Goal: Task Accomplishment & Management: Complete application form

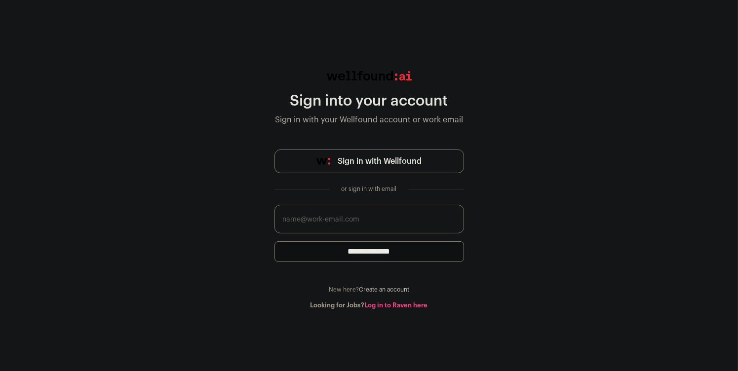
click at [371, 221] on input "email" at bounding box center [368, 219] width 189 height 29
click at [376, 306] on link "Log in to Raven here" at bounding box center [396, 305] width 63 height 6
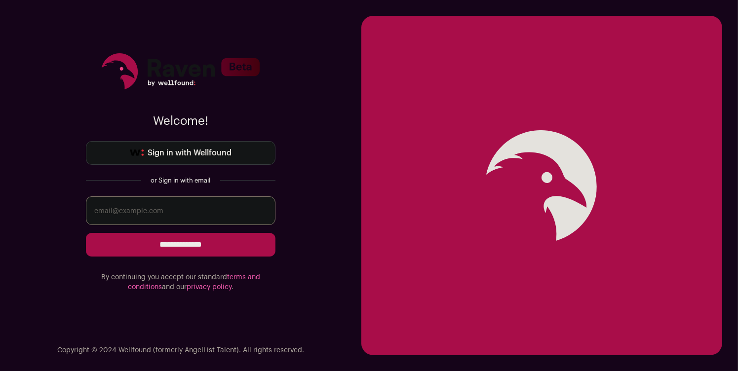
click at [177, 207] on input "email" at bounding box center [180, 210] width 189 height 29
click at [228, 211] on input "email" at bounding box center [180, 210] width 189 height 29
type input "kujma==="
click at [184, 149] on span "Sign in with Wellfound" at bounding box center [190, 153] width 84 height 12
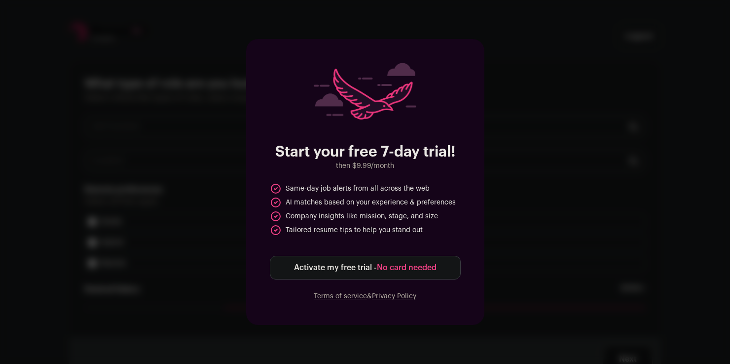
click at [528, 171] on div "Start your free 7-day trial! then $9.99/month Same-day job alerts from all acro…" at bounding box center [365, 182] width 730 height 364
click at [519, 191] on div "Start your free 7-day trial! then $9.99/month Same-day job alerts from all acro…" at bounding box center [365, 182] width 730 height 364
click at [452, 266] on button "Activate my free trial - No card needed" at bounding box center [365, 268] width 191 height 24
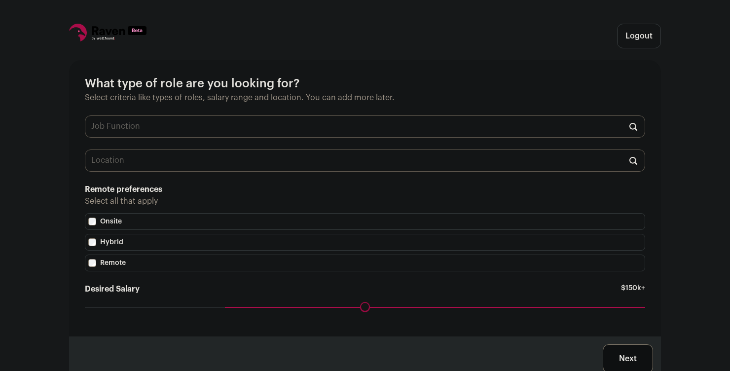
scroll to position [6, 0]
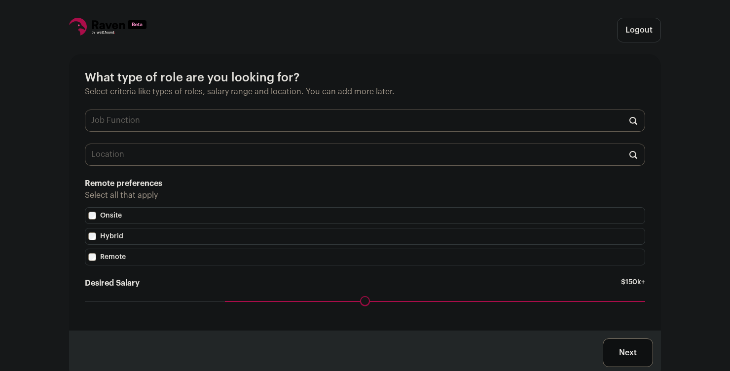
click at [357, 135] on div "What type of role are you looking for? Select criteria like types of roles, sal…" at bounding box center [365, 192] width 592 height 276
click at [375, 118] on input "text" at bounding box center [365, 121] width 560 height 22
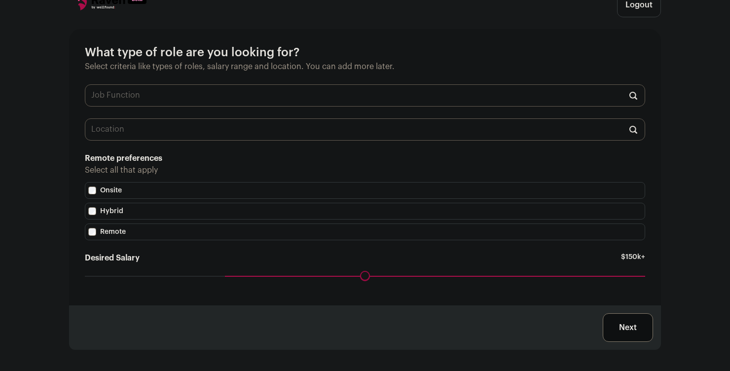
click at [545, 278] on div "Maximum desired salary ******" at bounding box center [365, 283] width 560 height 14
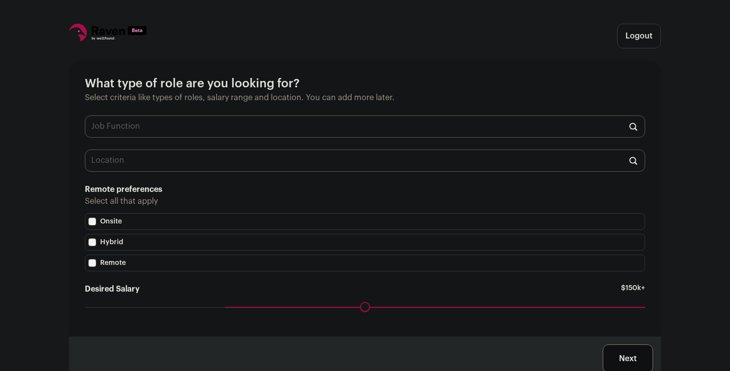
scroll to position [34, 0]
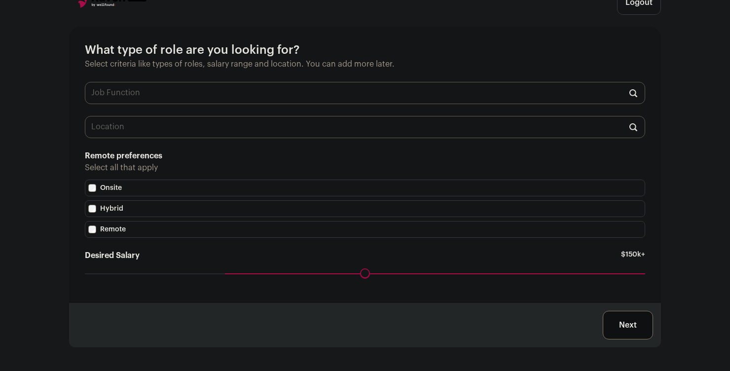
drag, startPoint x: 222, startPoint y: 269, endPoint x: 231, endPoint y: 276, distance: 11.2
click at [231, 276] on div "Desired Salary $150k+ Maximum desired salary ******" at bounding box center [365, 268] width 560 height 37
drag, startPoint x: 231, startPoint y: 276, endPoint x: 287, endPoint y: 282, distance: 56.1
click at [287, 273] on input "Desired Salary" at bounding box center [365, 273] width 560 height 0
drag, startPoint x: 281, startPoint y: 272, endPoint x: 103, endPoint y: 288, distance: 178.3
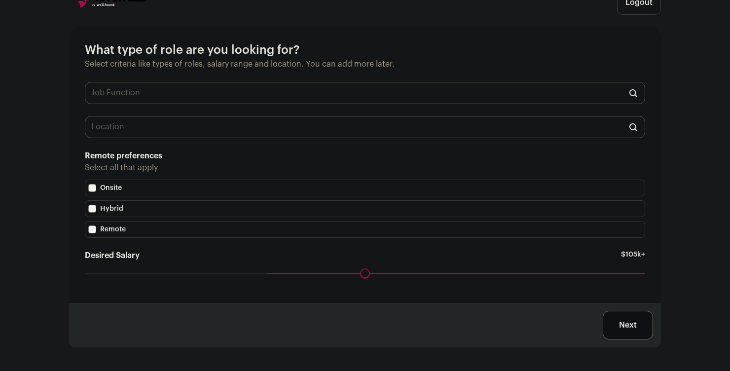
click at [103, 273] on input "Desired Salary" at bounding box center [365, 273] width 560 height 0
drag, startPoint x: 106, startPoint y: 270, endPoint x: -20, endPoint y: 277, distance: 126.0
click at [85, 273] on input "Desired Salary" at bounding box center [365, 273] width 560 height 0
click at [576, 260] on div "Desired Salary Any salary Maximum desired salary ******" at bounding box center [365, 268] width 560 height 37
drag, startPoint x: 90, startPoint y: 271, endPoint x: -10, endPoint y: 285, distance: 101.6
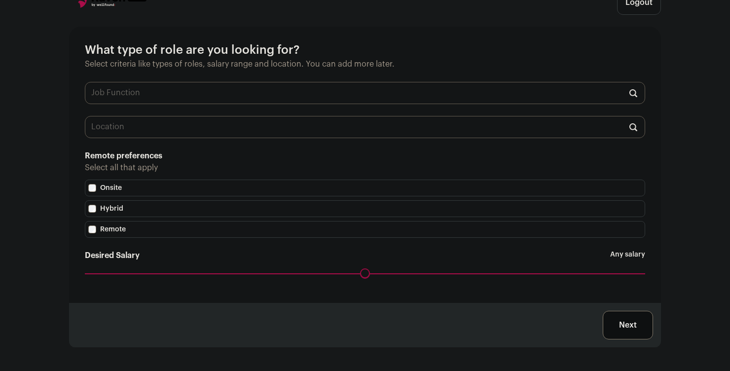
click at [85, 273] on input "Desired Salary" at bounding box center [365, 273] width 560 height 0
click at [511, 88] on input "text" at bounding box center [365, 93] width 560 height 22
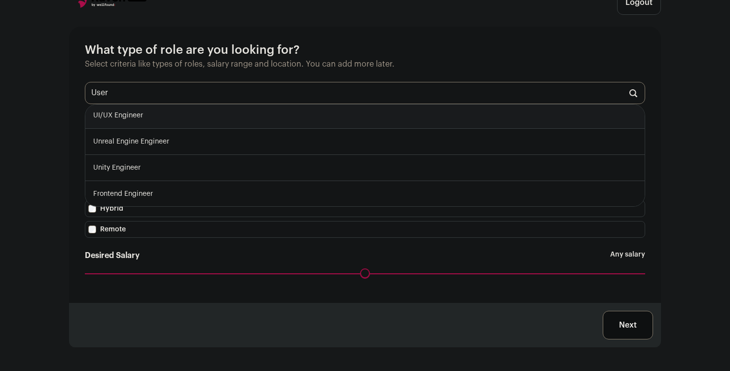
scroll to position [0, 0]
click at [348, 117] on li "No items found" at bounding box center [364, 118] width 559 height 26
click at [369, 91] on input "User Experiencr" at bounding box center [365, 93] width 560 height 22
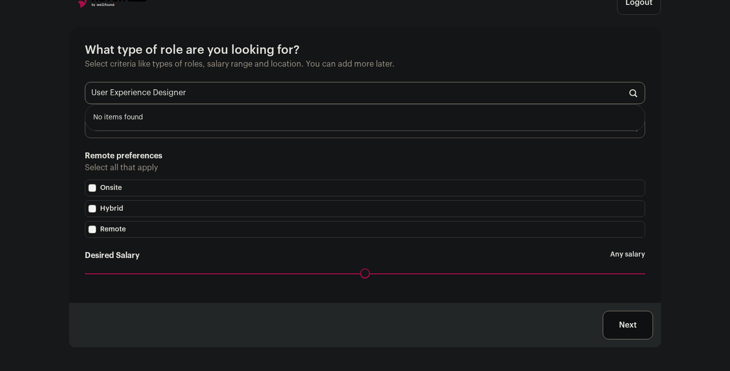
drag, startPoint x: 284, startPoint y: 98, endPoint x: 74, endPoint y: 98, distance: 209.2
click at [74, 98] on div "What type of role are you looking for? Select criteria like types of roles, sal…" at bounding box center [365, 165] width 592 height 276
click at [143, 117] on li "UI/UX Engineer" at bounding box center [364, 118] width 559 height 26
type input "UI/UX Engineer"
click at [161, 121] on div "What type of role are you looking for? Select criteria like types of roles, sal…" at bounding box center [365, 165] width 592 height 276
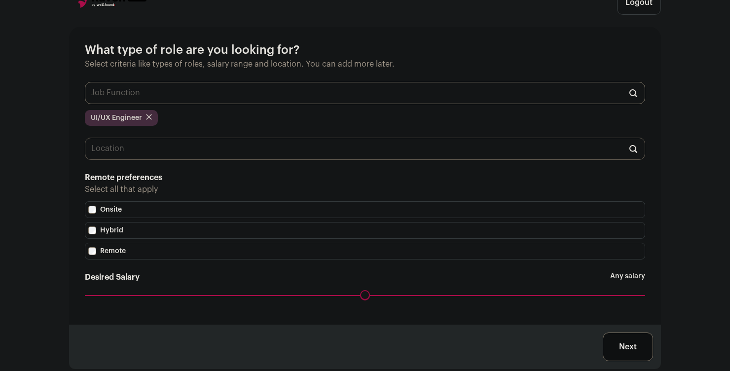
click at [183, 93] on input "text" at bounding box center [365, 93] width 560 height 22
type input "d"
